Goal: Information Seeking & Learning: Check status

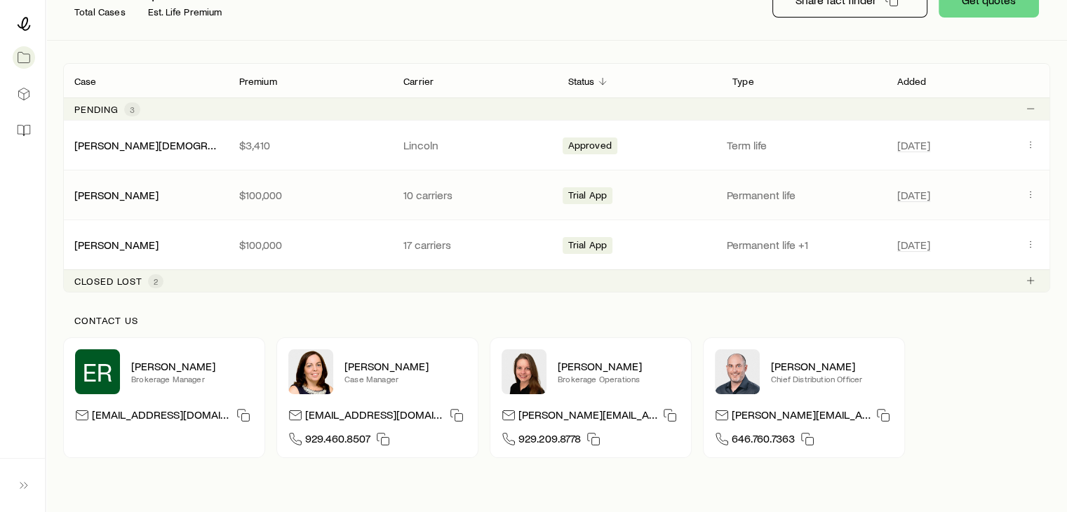
scroll to position [210, 0]
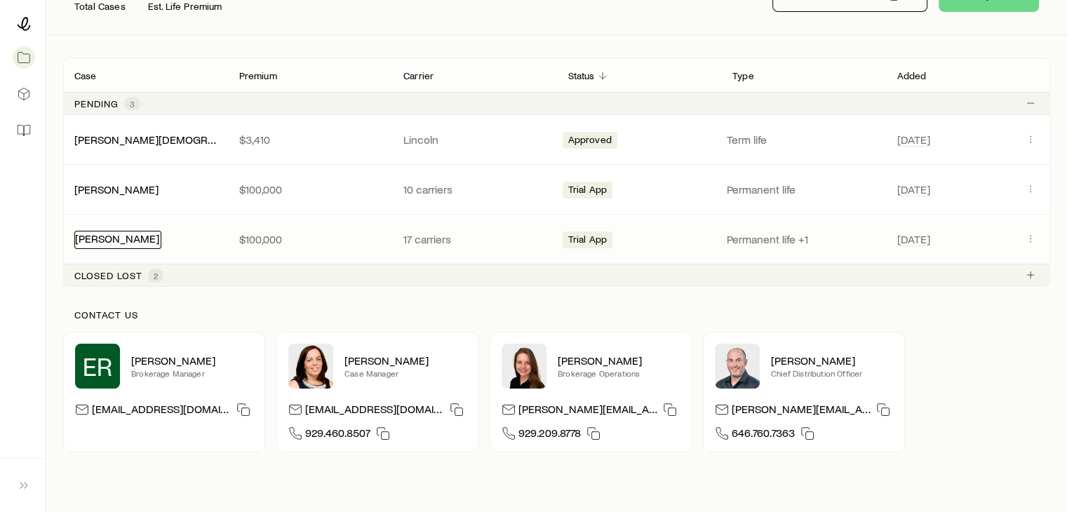
click at [118, 233] on link "[PERSON_NAME]" at bounding box center [117, 237] width 84 height 13
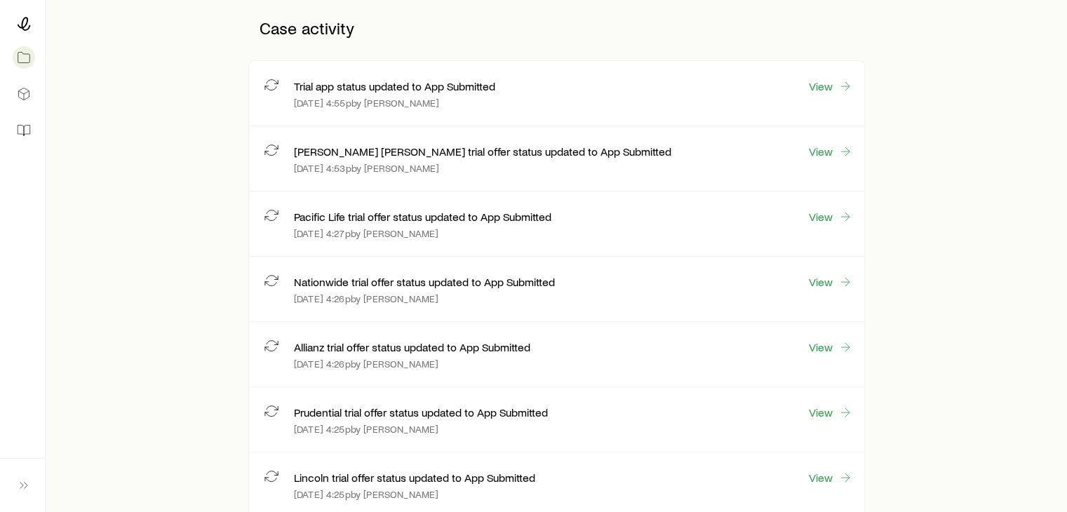
scroll to position [351, 0]
click at [828, 149] on link "View" at bounding box center [830, 150] width 45 height 16
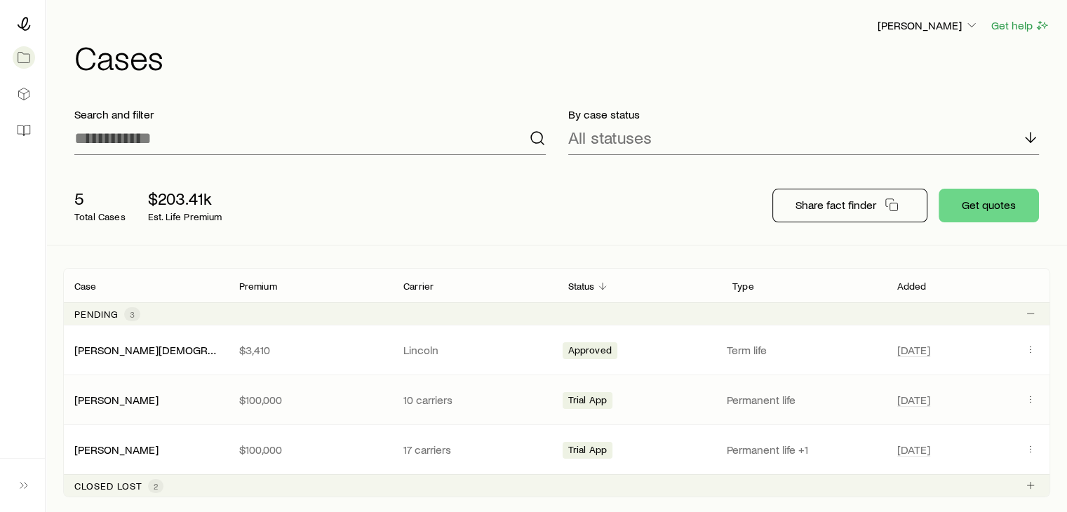
click at [418, 396] on p "10 carriers" at bounding box center [474, 400] width 142 height 14
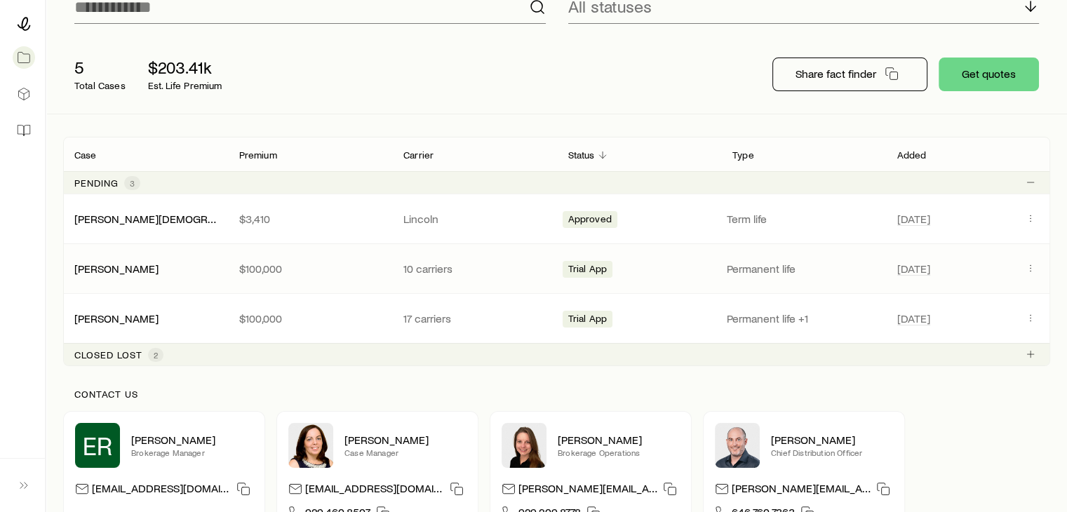
scroll to position [140, 0]
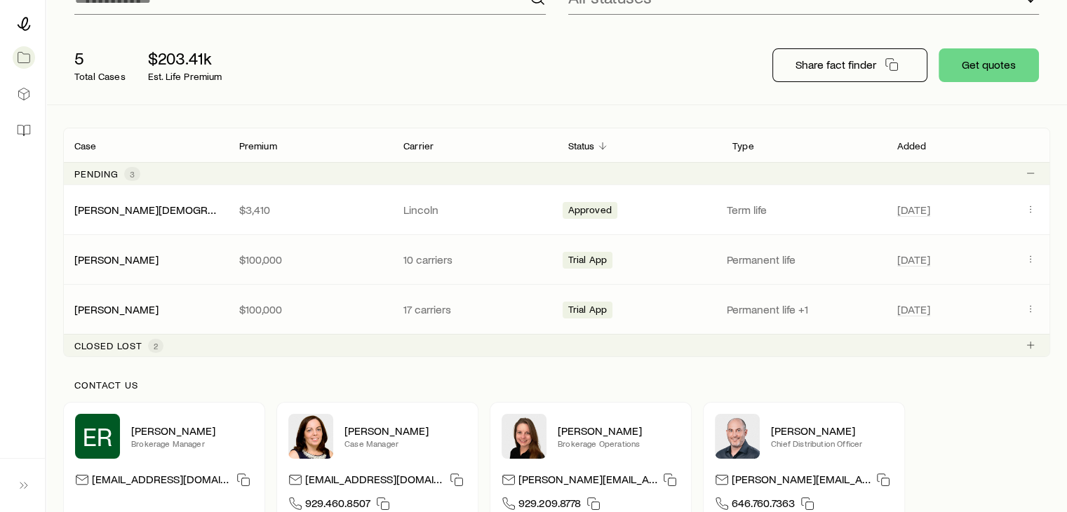
click at [422, 304] on p "17 carriers" at bounding box center [474, 309] width 142 height 14
click at [1028, 312] on icon "Client cases" at bounding box center [1030, 308] width 11 height 11
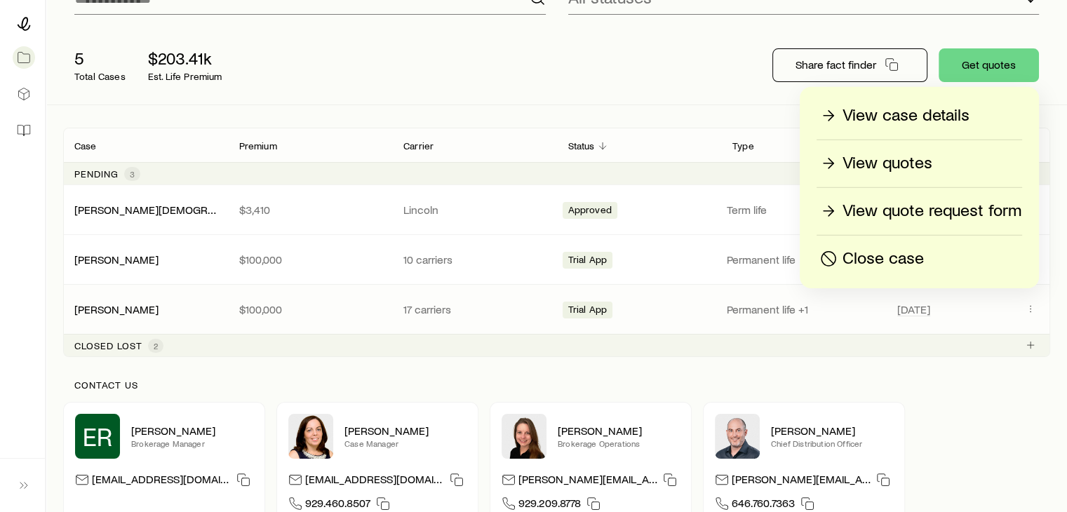
click at [923, 163] on p "View quotes" at bounding box center [887, 163] width 90 height 22
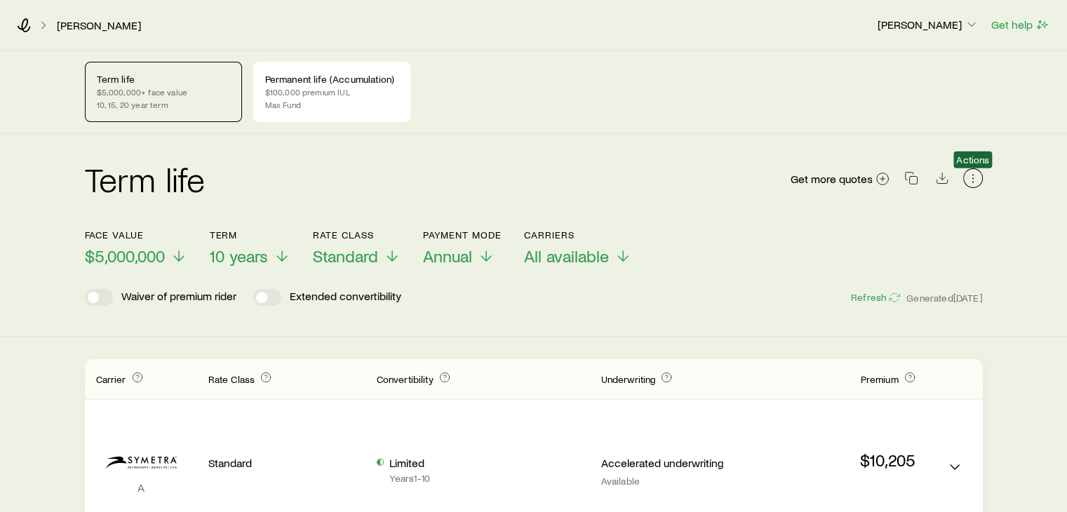
click at [976, 182] on icon "button" at bounding box center [973, 178] width 14 height 14
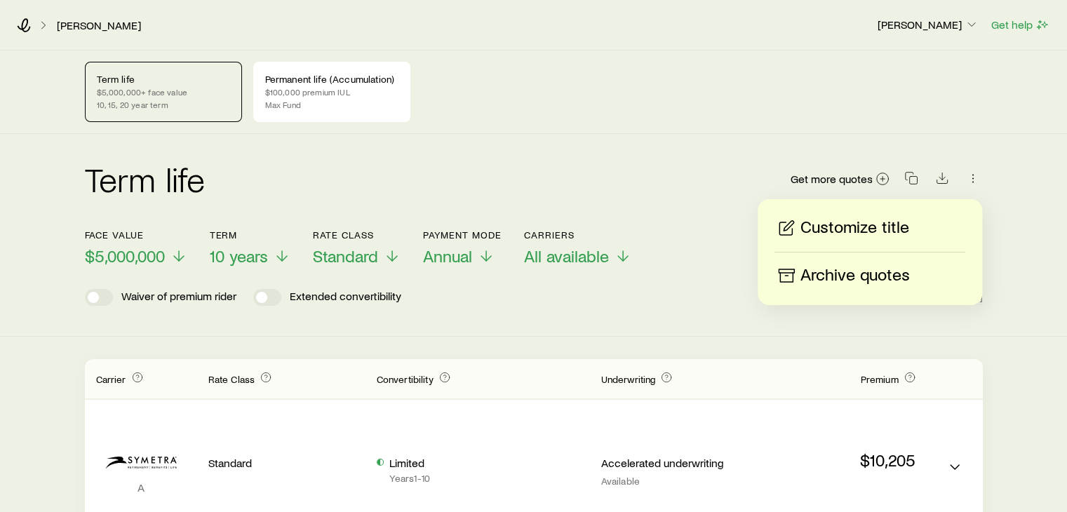
click at [1055, 182] on div "Term life Get more quotes Face value $5,000,000 Term 10 years Rate Class Standa…" at bounding box center [533, 235] width 1067 height 203
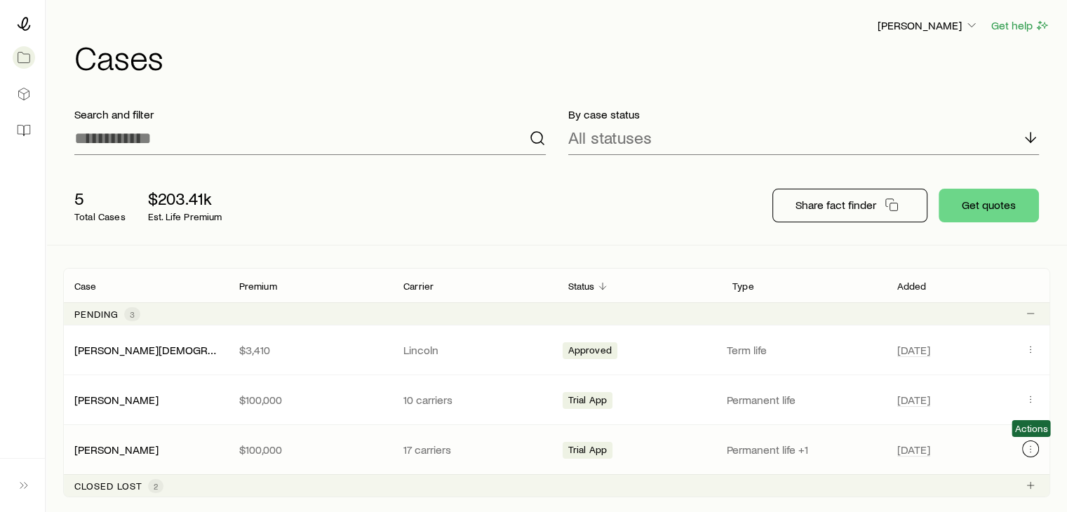
click at [1030, 447] on icon "Client cases" at bounding box center [1030, 448] width 11 height 11
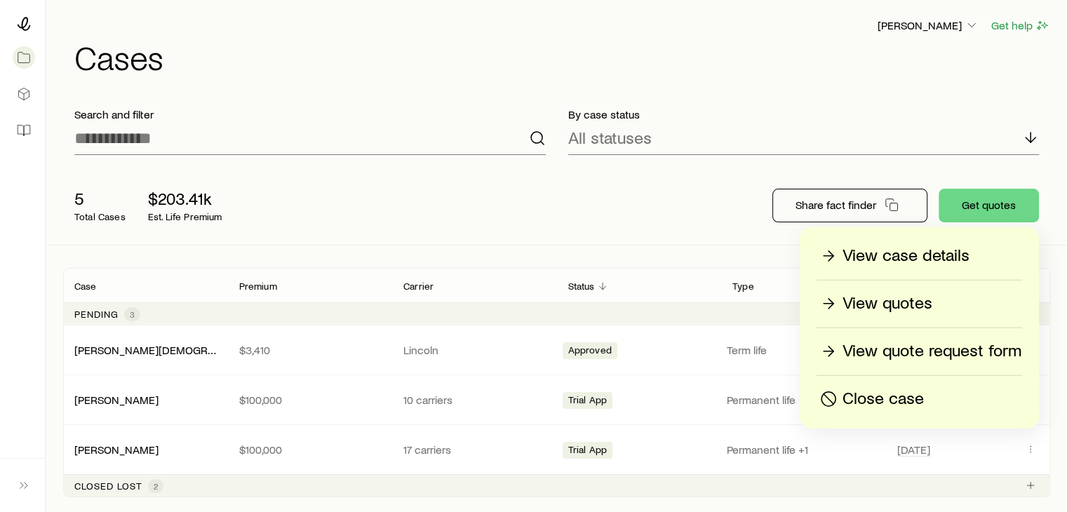
click at [914, 237] on div "View case details View quotes View quote request form Close case" at bounding box center [919, 327] width 239 height 201
click at [913, 255] on p "View case details" at bounding box center [905, 256] width 127 height 22
